Goal: Task Accomplishment & Management: Manage account settings

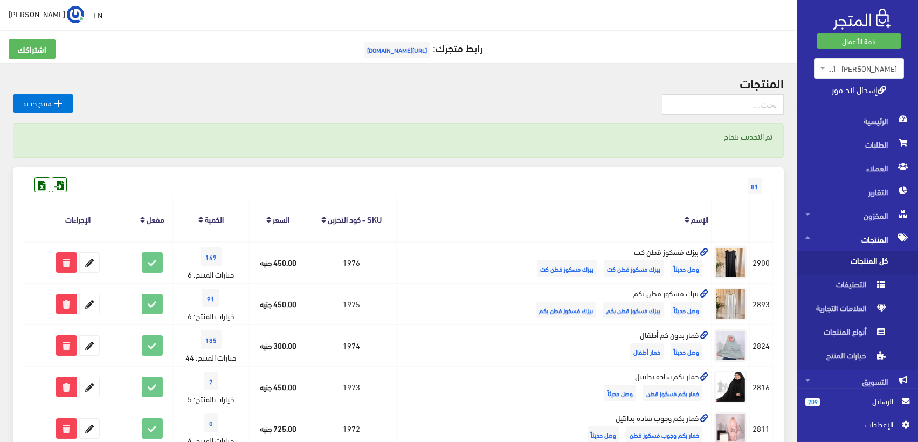
click at [880, 240] on span "المنتجات" at bounding box center [858, 240] width 104 height 24
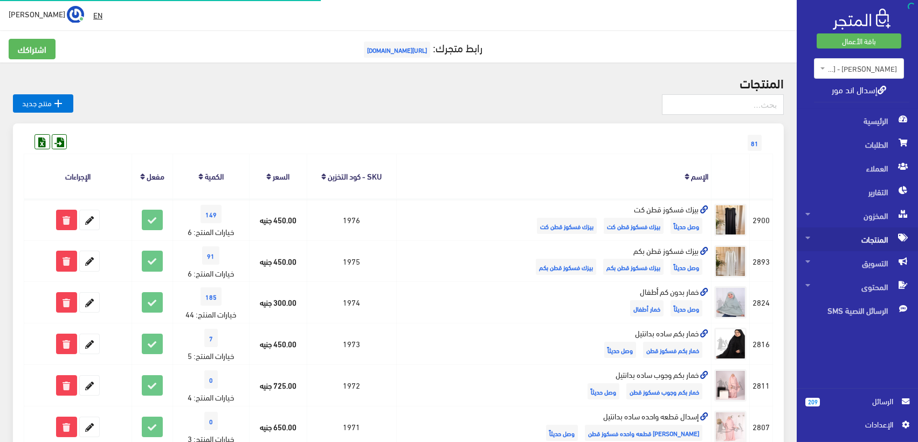
click at [881, 243] on span "المنتجات" at bounding box center [858, 240] width 104 height 24
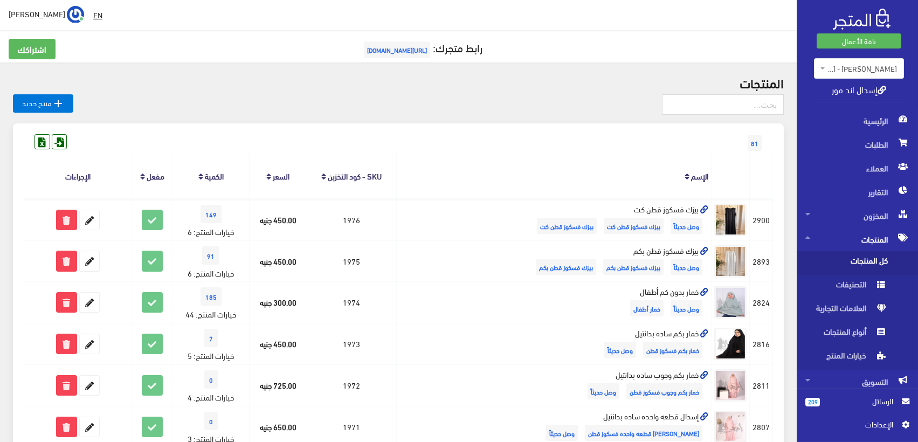
click at [870, 257] on span "كل المنتجات" at bounding box center [847, 263] width 82 height 24
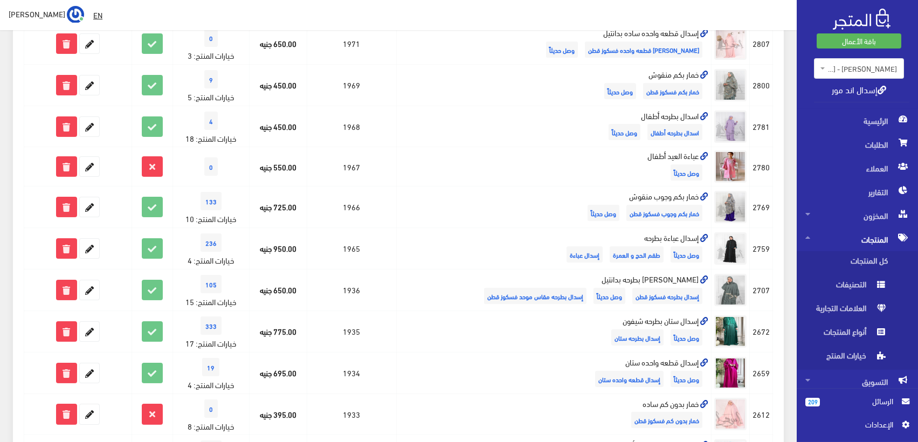
scroll to position [715, 0]
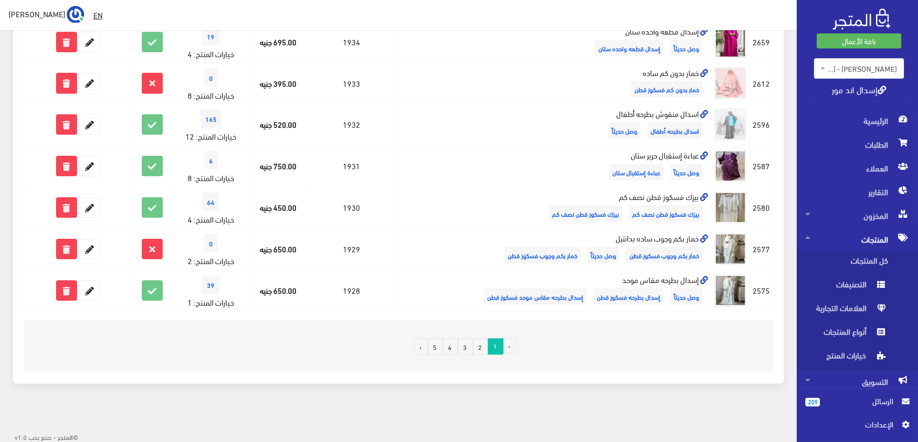
click at [462, 346] on link "3" at bounding box center [466, 347] width 16 height 16
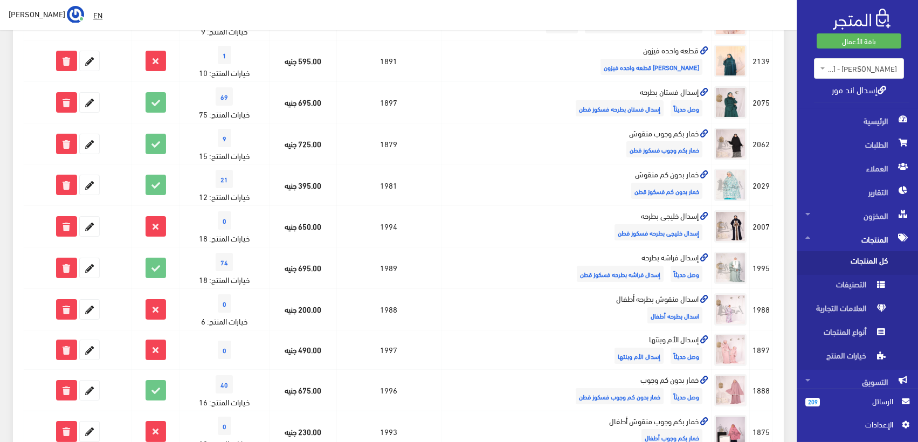
scroll to position [374, 0]
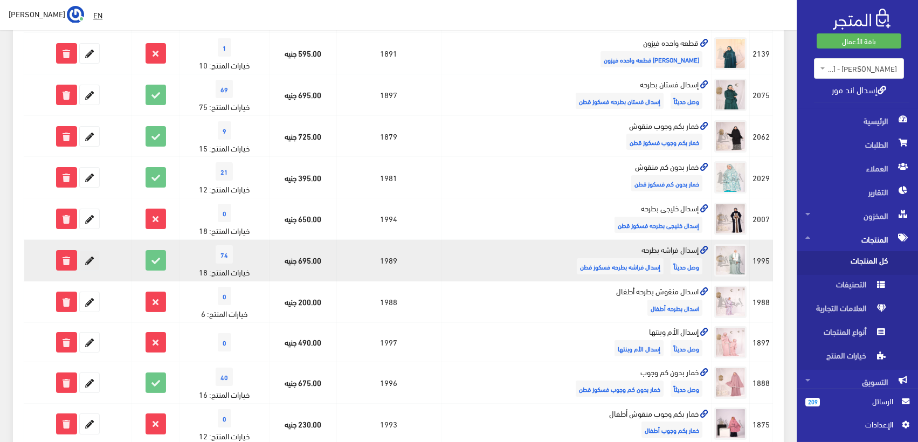
click at [91, 259] on icon at bounding box center [89, 260] width 19 height 19
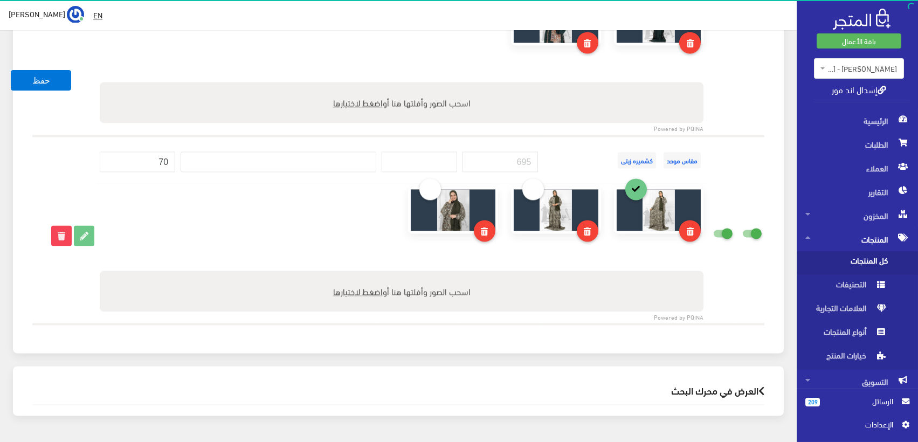
scroll to position [4571, 0]
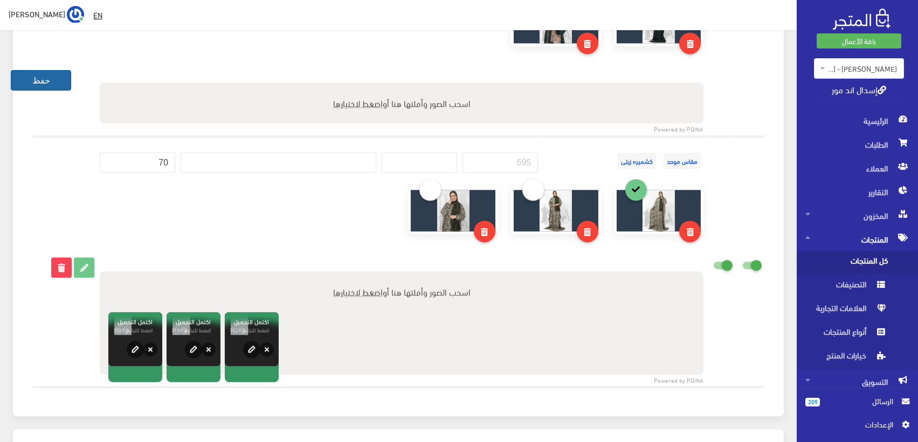
click at [49, 79] on button "حفظ" at bounding box center [41, 80] width 60 height 20
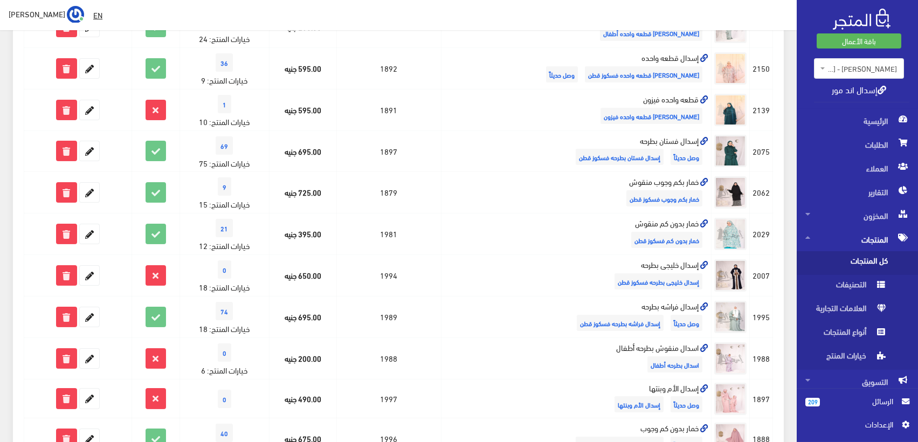
scroll to position [758, 0]
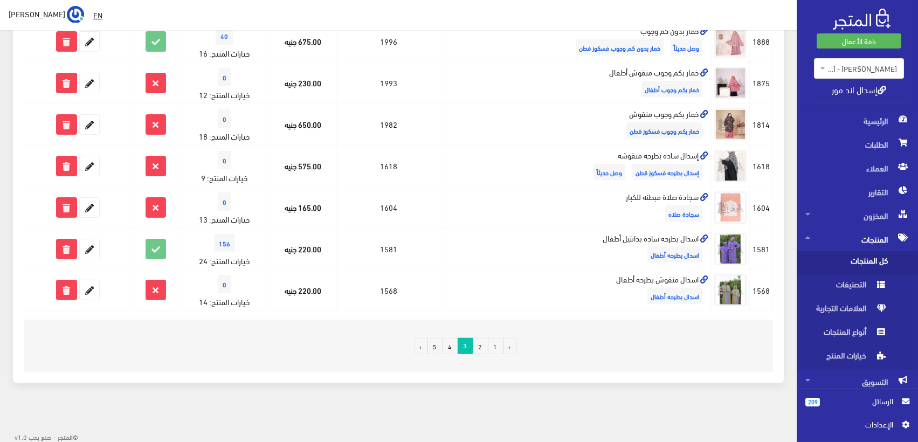
click at [490, 341] on link "1" at bounding box center [496, 346] width 16 height 16
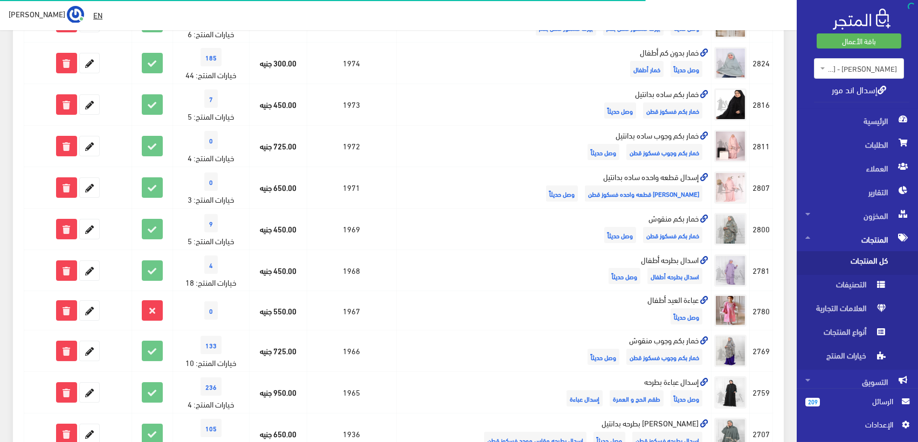
scroll to position [715, 0]
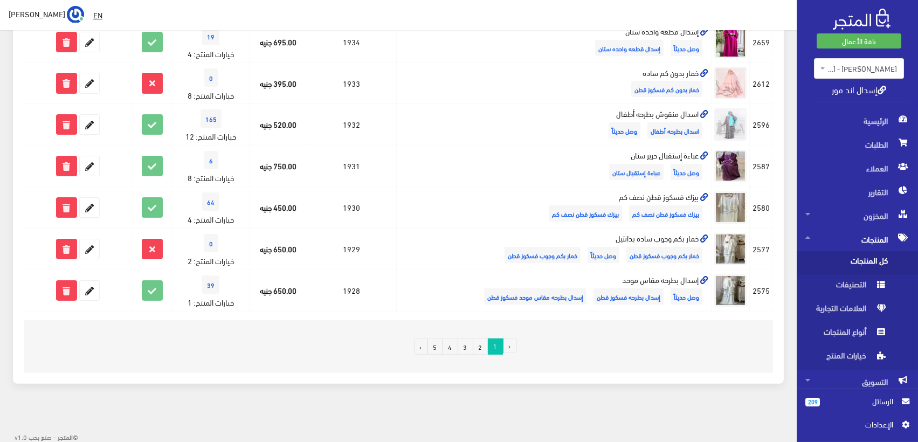
click at [479, 346] on link "2" at bounding box center [481, 347] width 16 height 16
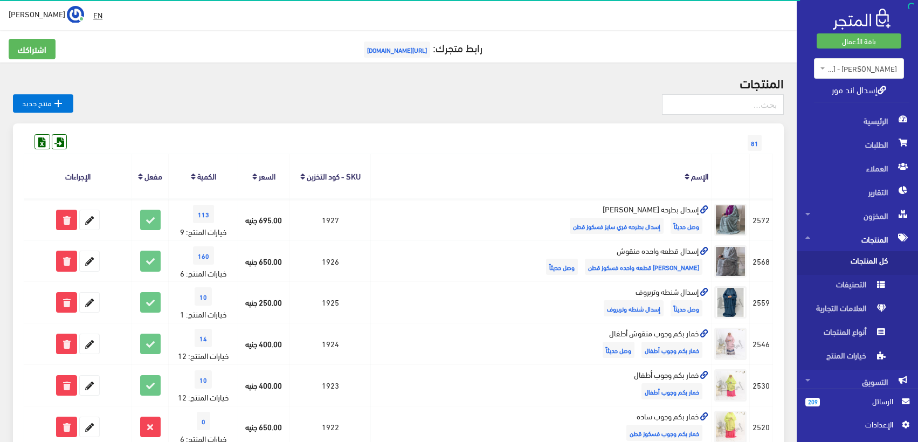
scroll to position [717, 0]
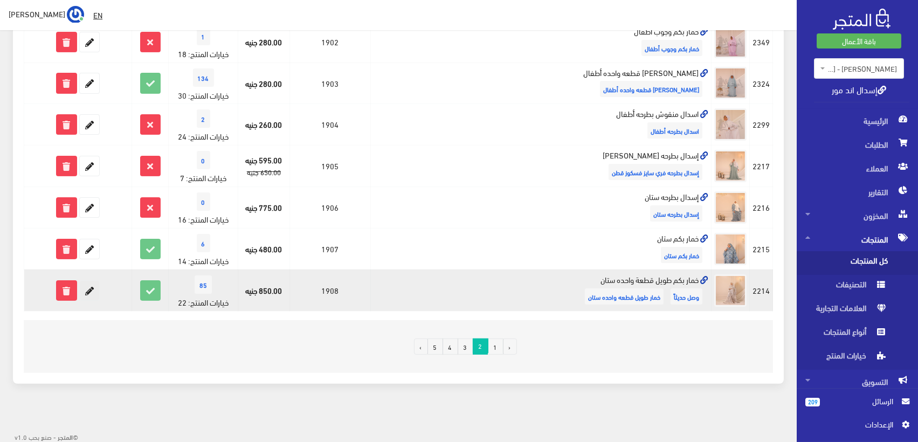
click at [94, 291] on icon at bounding box center [89, 290] width 19 height 19
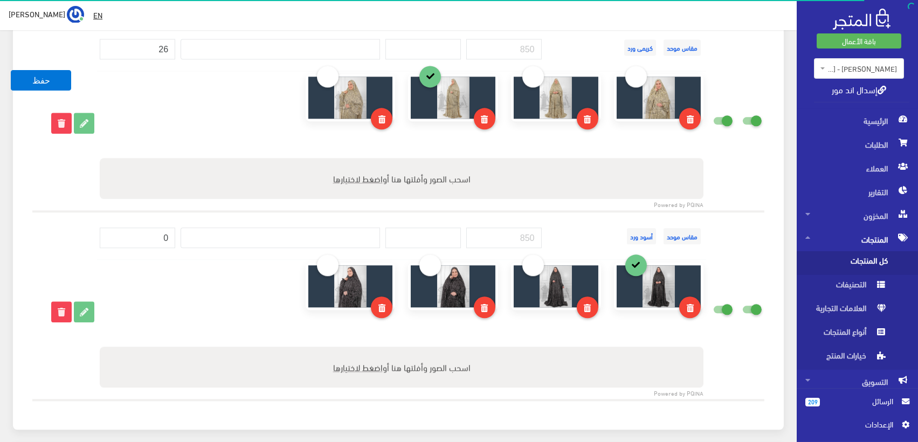
scroll to position [4988, 0]
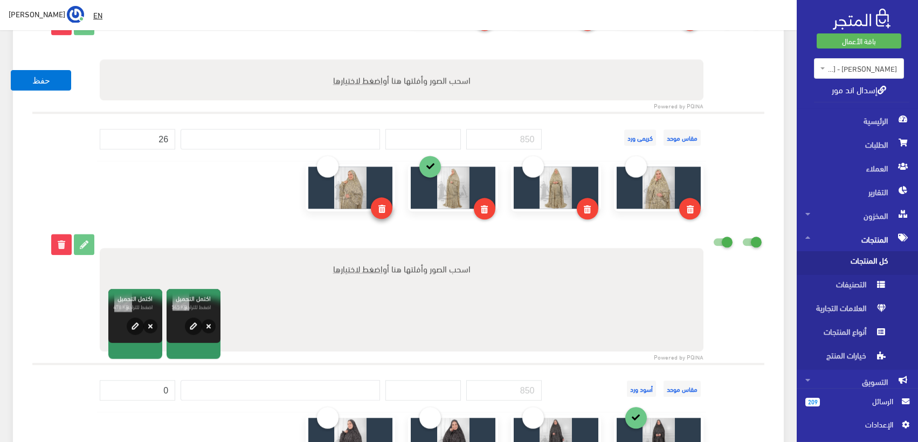
click at [380, 205] on icon at bounding box center [382, 209] width 7 height 8
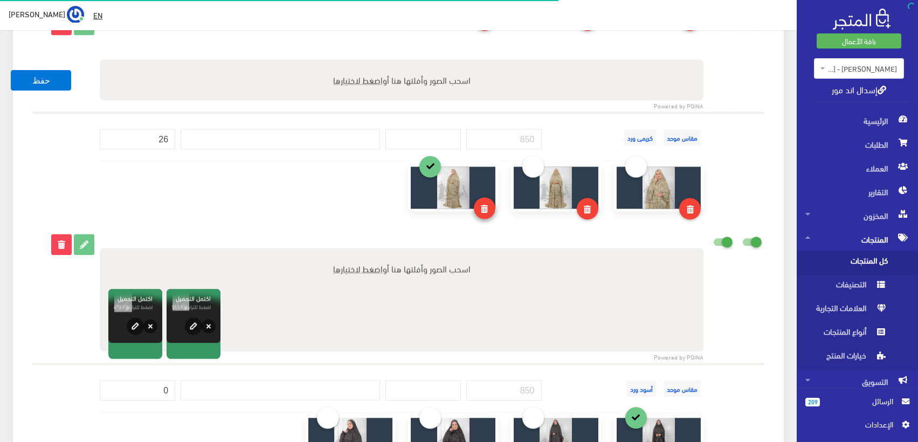
click at [485, 205] on icon at bounding box center [484, 209] width 7 height 8
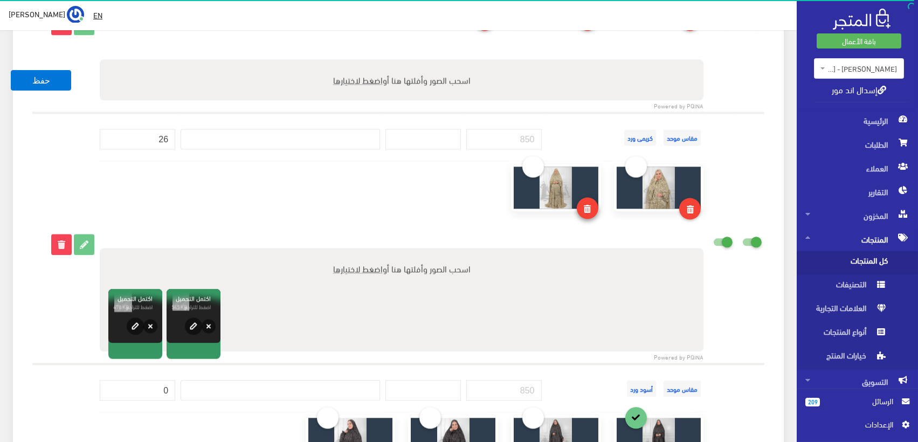
click at [587, 203] on span at bounding box center [587, 208] width 7 height 15
click at [692, 201] on span at bounding box center [690, 208] width 7 height 15
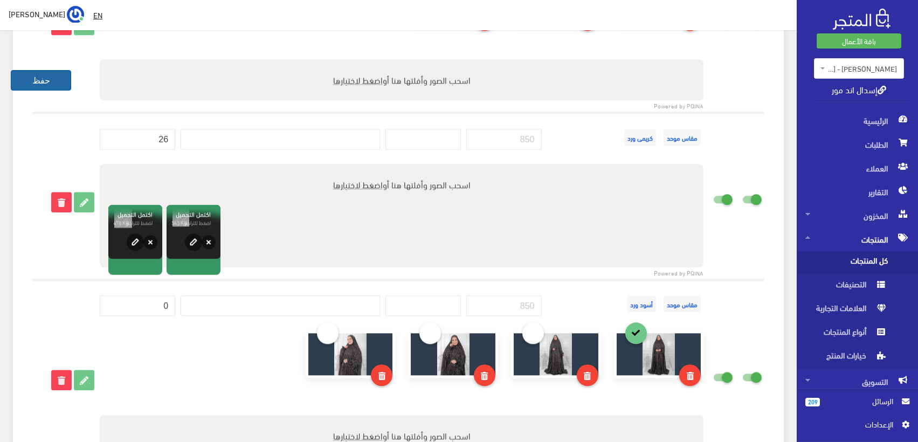
click at [47, 78] on button "حفظ" at bounding box center [41, 80] width 60 height 20
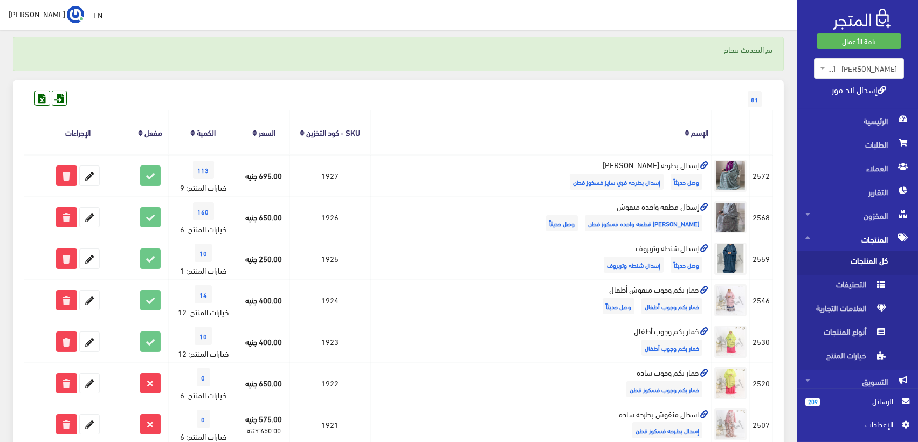
scroll to position [84, 0]
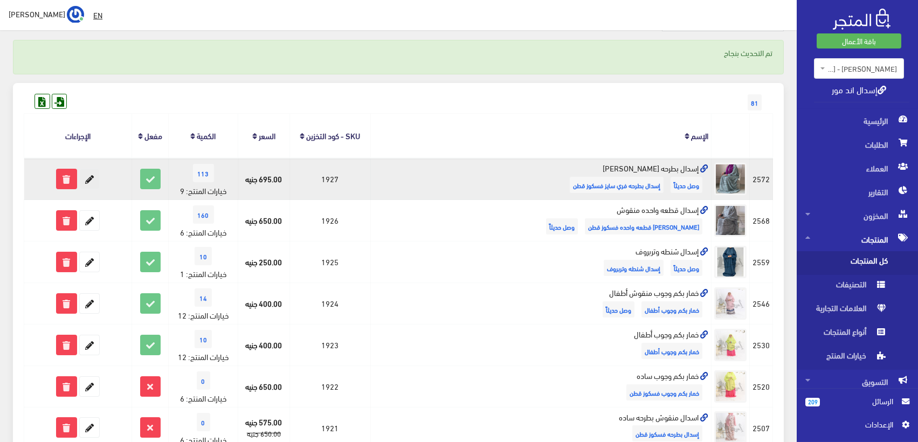
click at [93, 178] on icon at bounding box center [89, 178] width 19 height 19
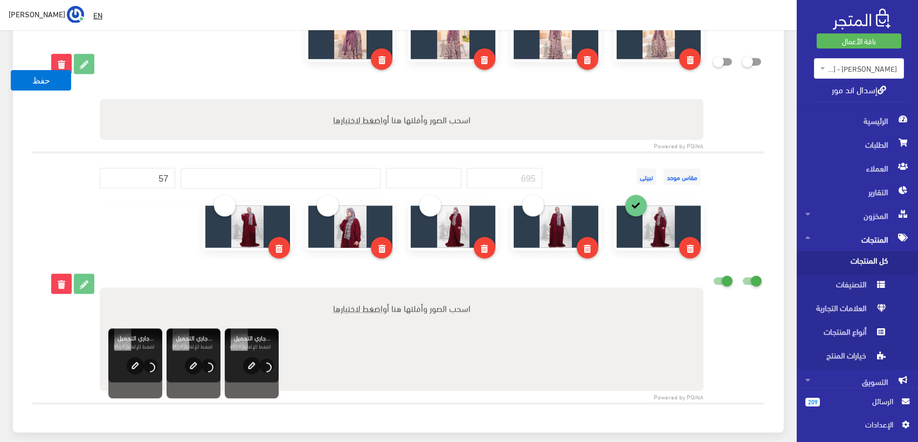
scroll to position [2912, 0]
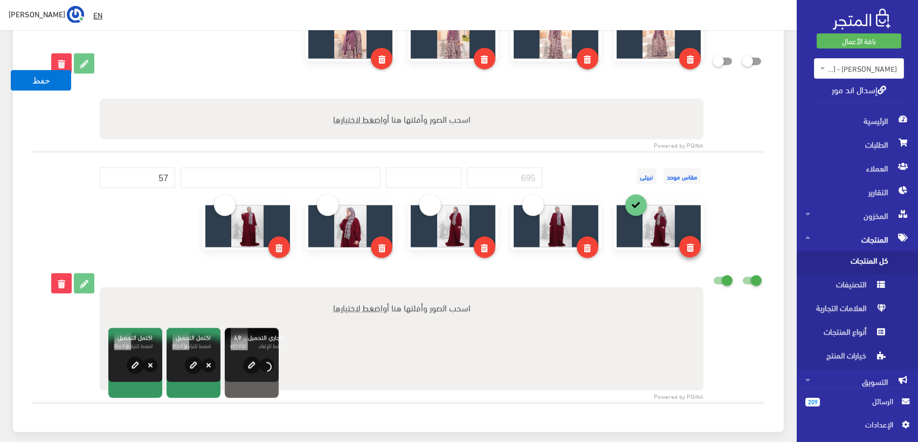
click at [688, 244] on icon at bounding box center [690, 248] width 7 height 8
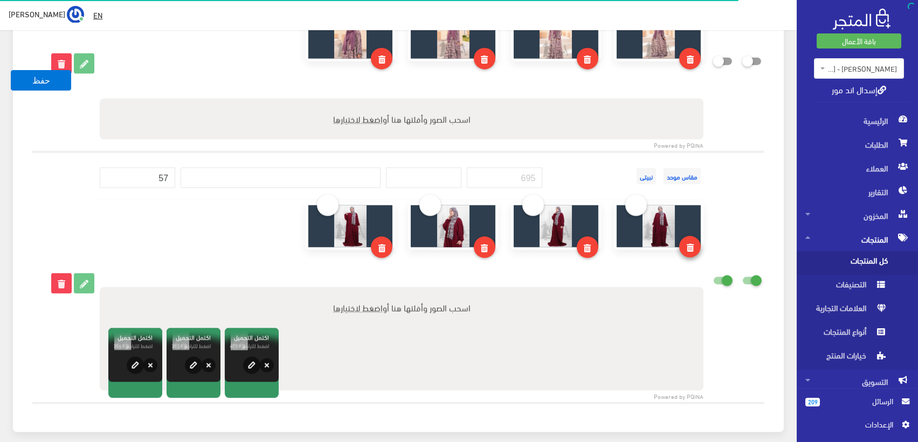
click at [687, 244] on icon at bounding box center [690, 248] width 7 height 8
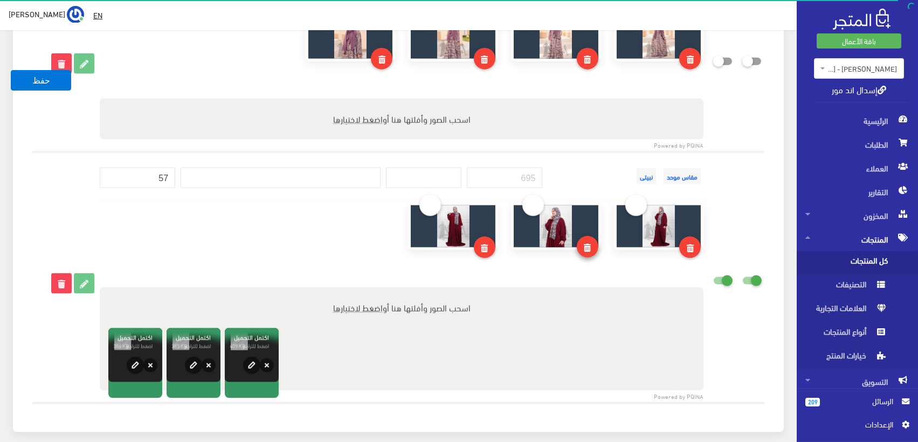
click at [585, 244] on icon at bounding box center [587, 248] width 7 height 8
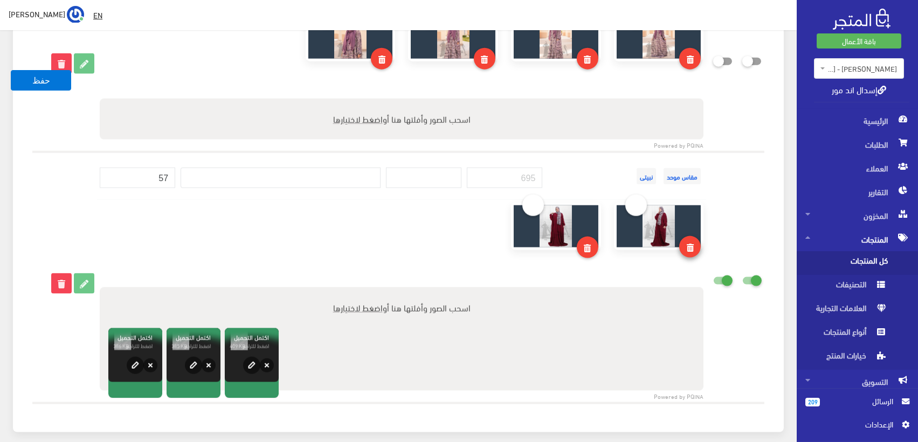
click at [691, 244] on icon at bounding box center [690, 248] width 7 height 8
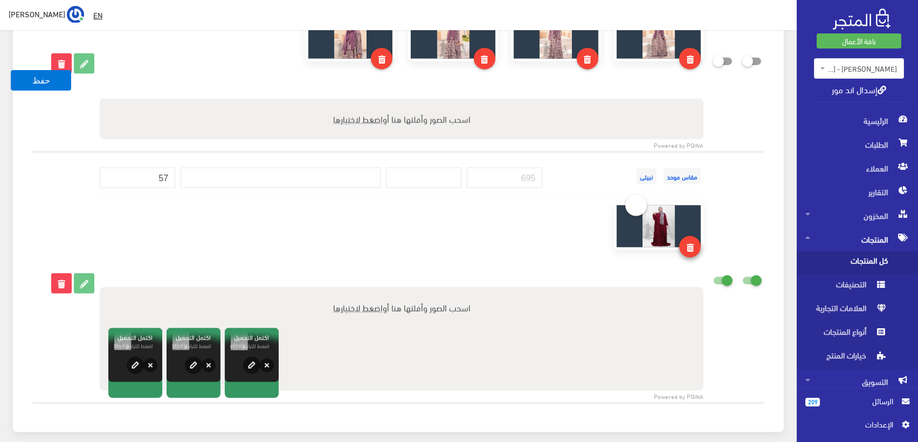
click at [695, 236] on link at bounding box center [690, 247] width 22 height 22
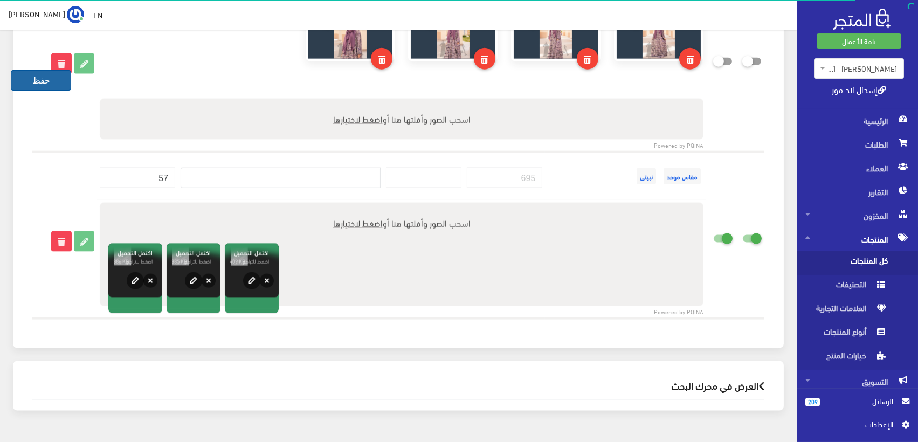
click at [41, 79] on button "حفظ" at bounding box center [41, 80] width 60 height 20
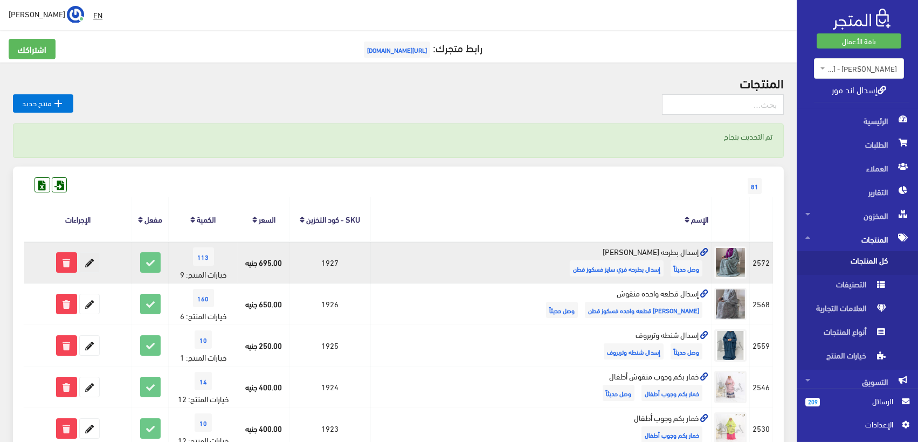
click at [97, 257] on icon at bounding box center [89, 262] width 19 height 19
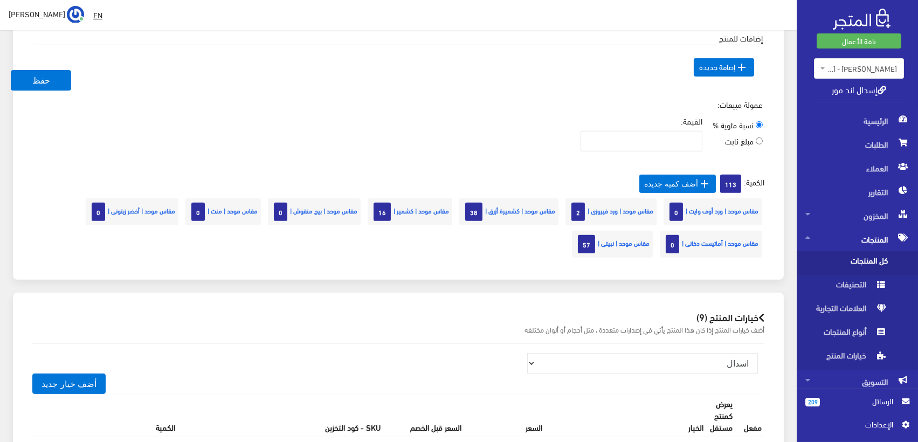
scroll to position [2942, 0]
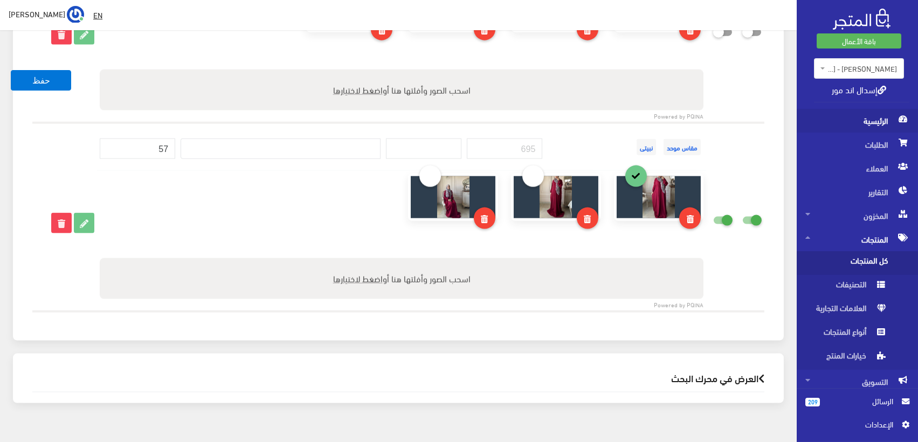
click at [869, 113] on span "الرئيسية" at bounding box center [858, 121] width 104 height 24
